Goal: Task Accomplishment & Management: Manage account settings

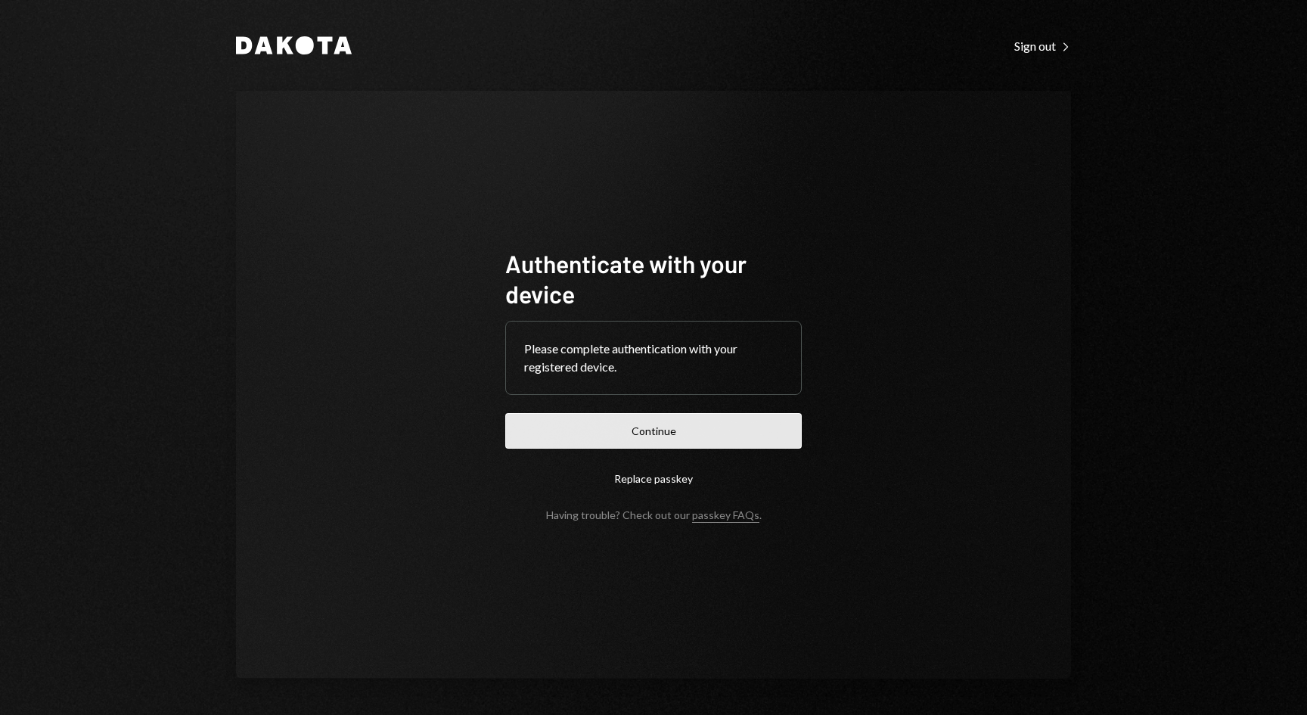
click at [684, 442] on button "Continue" at bounding box center [653, 431] width 296 height 36
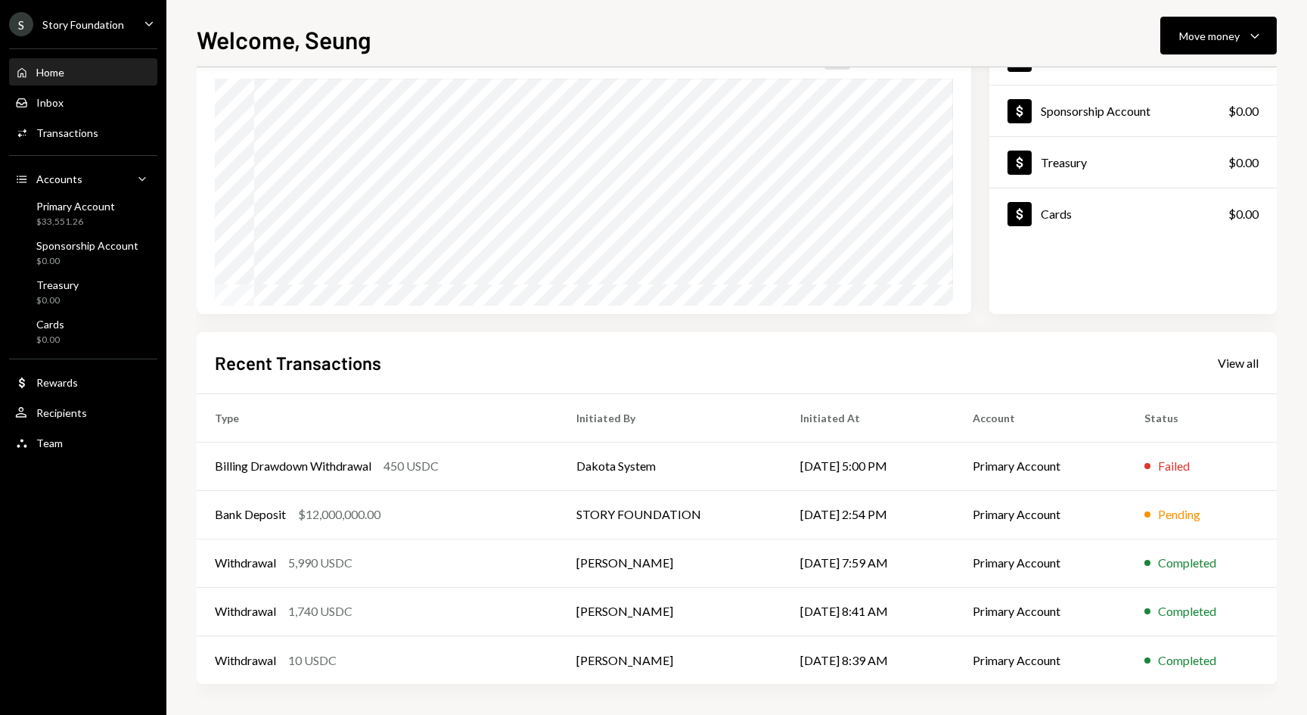
scroll to position [126, 0]
click at [1246, 543] on td "Completed" at bounding box center [1201, 562] width 150 height 48
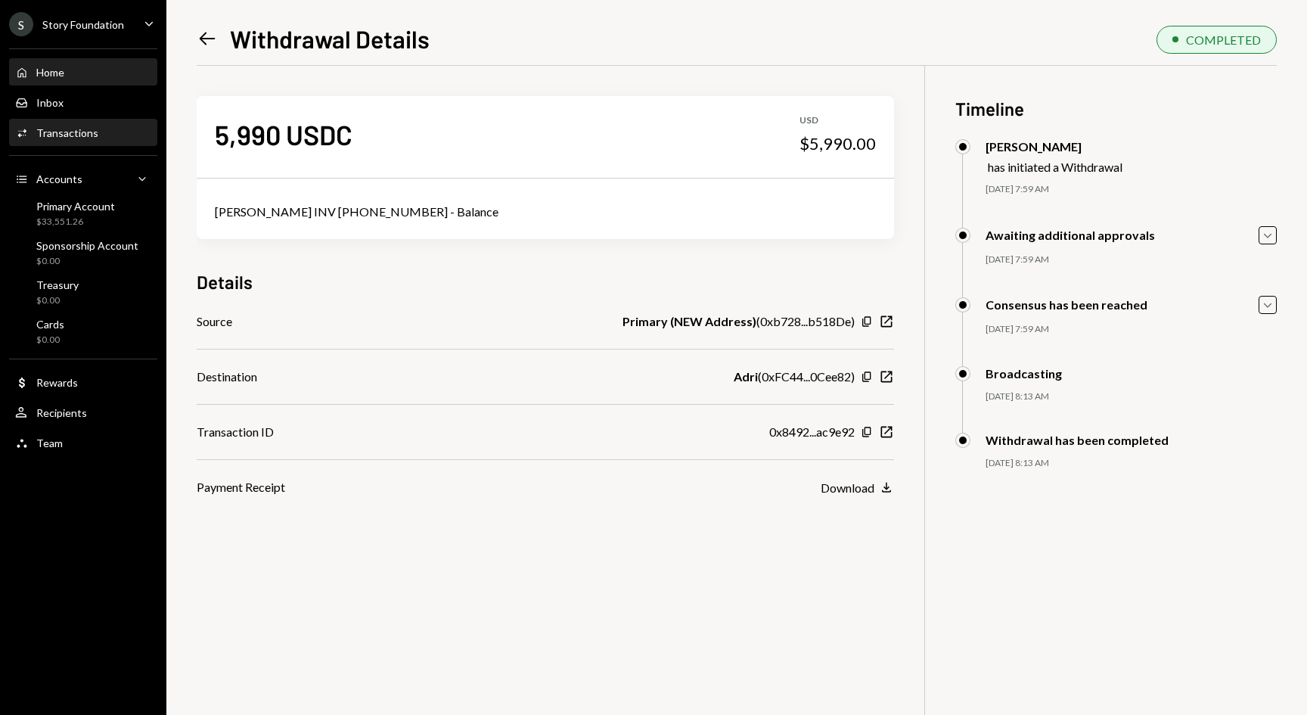
click at [51, 66] on div "Home Home" at bounding box center [39, 73] width 49 height 14
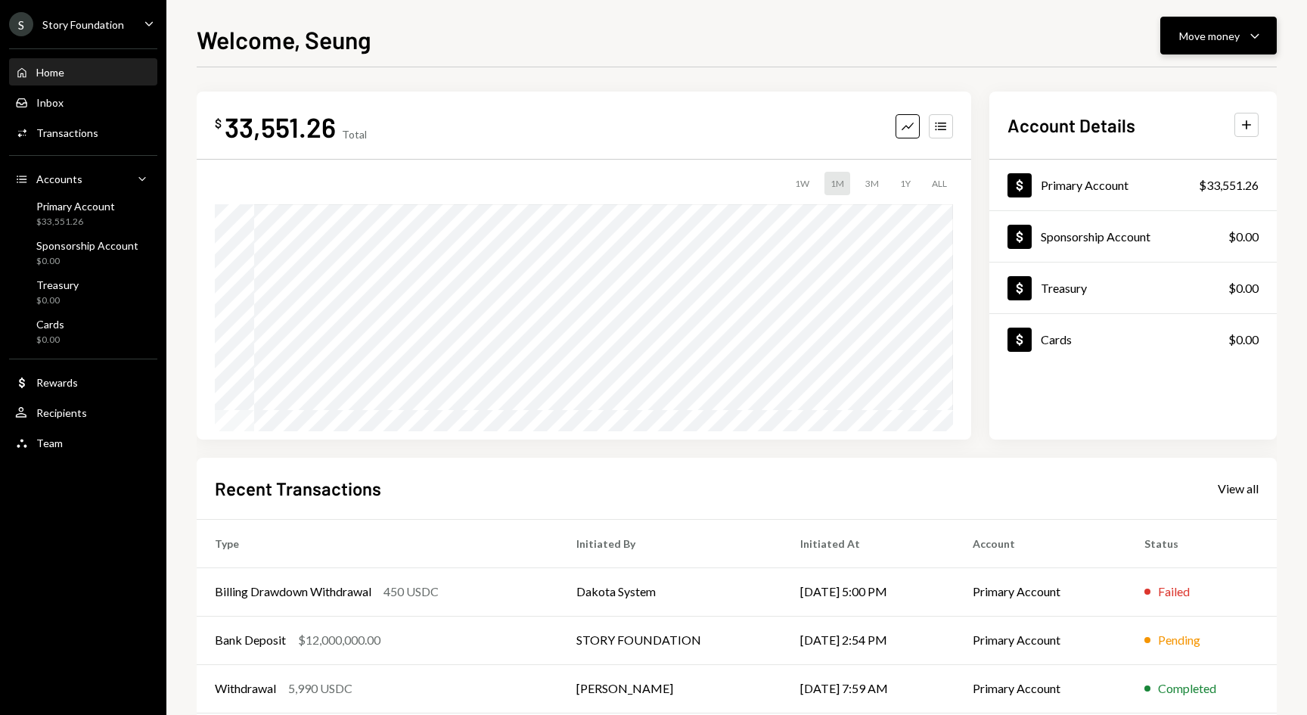
click at [1181, 32] on div "Move money" at bounding box center [1209, 36] width 60 height 16
click at [135, 26] on div "S Story Foundation Caret Down" at bounding box center [83, 24] width 166 height 24
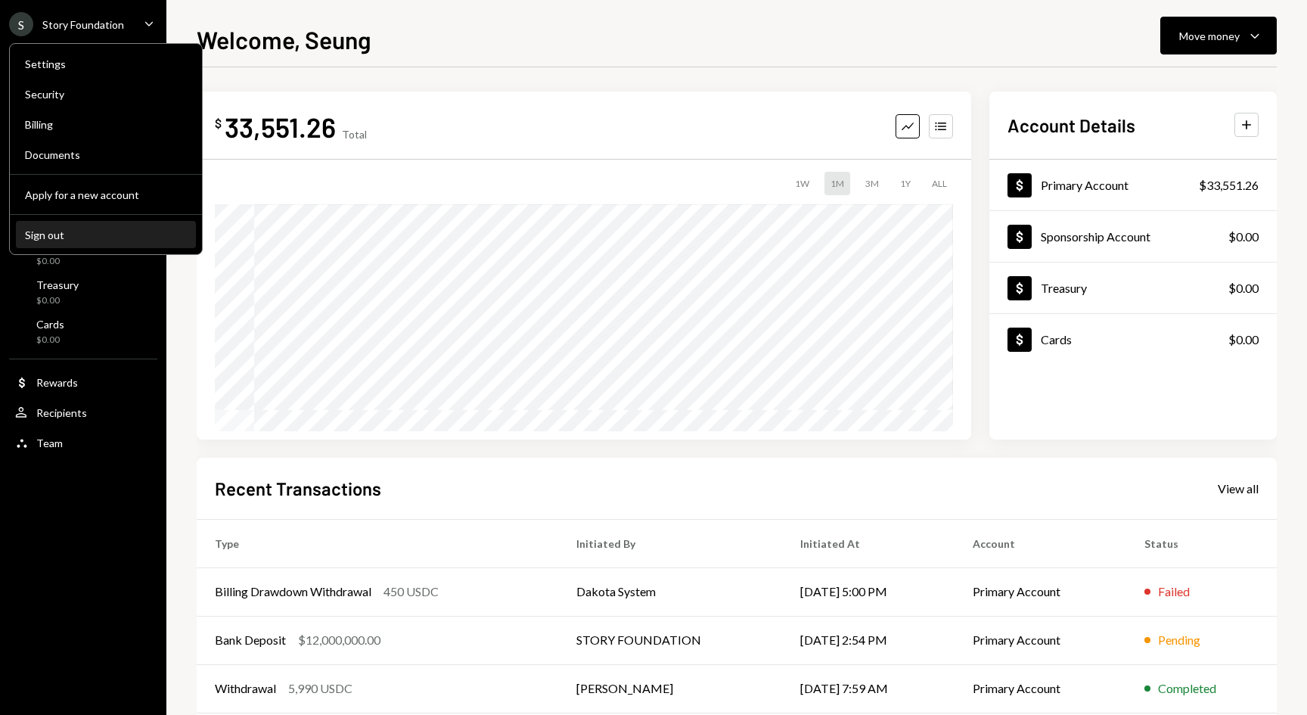
click at [118, 229] on div "Sign out" at bounding box center [106, 234] width 162 height 13
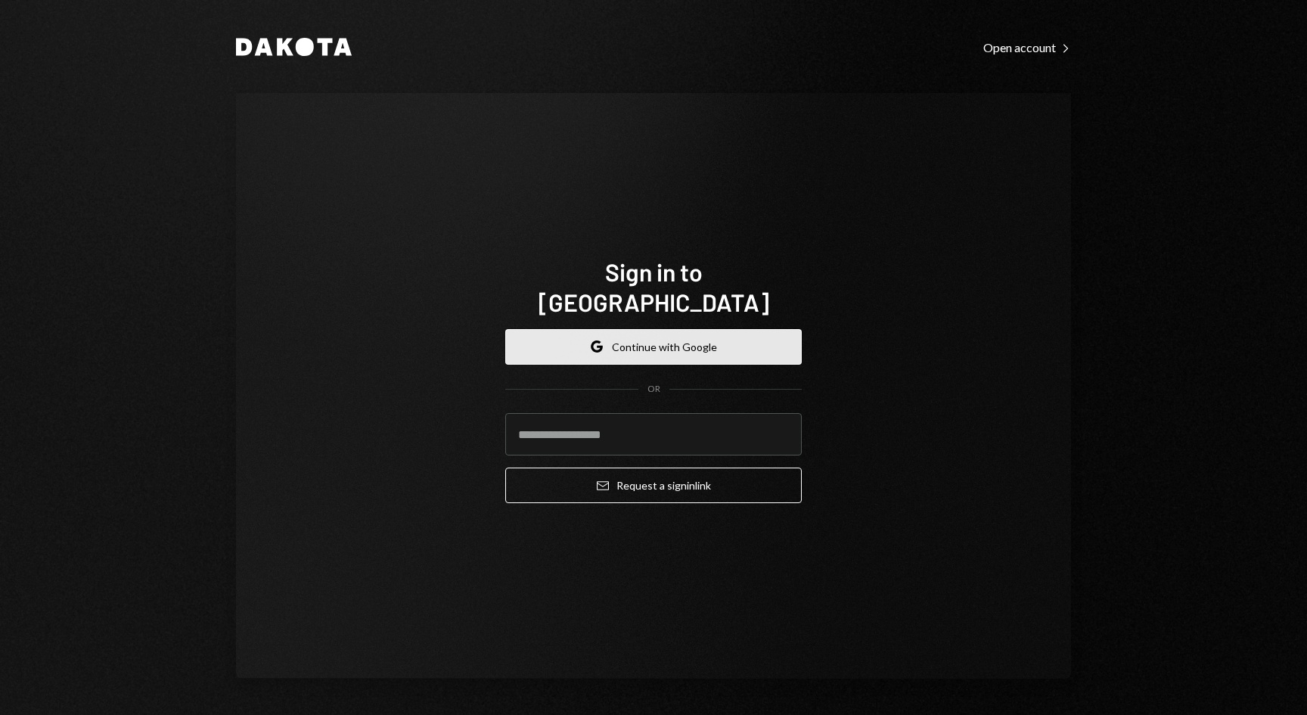
click at [724, 333] on button "Google Continue with Google" at bounding box center [653, 347] width 296 height 36
